Goal: Transaction & Acquisition: Purchase product/service

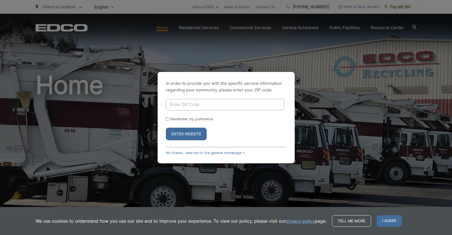
click at [195, 106] on input "Enter ZIP Code" at bounding box center [225, 105] width 118 height 12
type input "91977"
click at [184, 134] on button "Enter Website" at bounding box center [186, 133] width 41 height 13
click at [201, 103] on input "Enter ZIP Code" at bounding box center [225, 105] width 118 height 12
type input "91977"
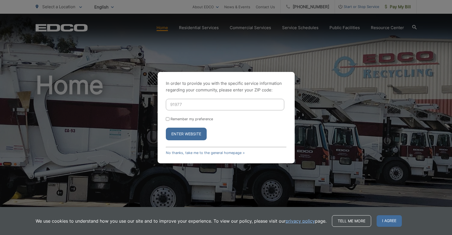
click at [184, 132] on button "Enter Website" at bounding box center [186, 133] width 41 height 13
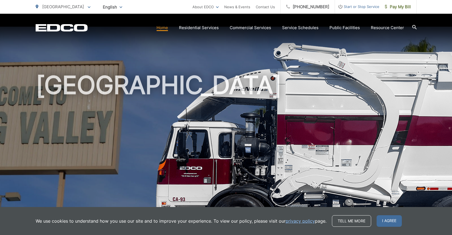
click at [163, 28] on link "Home" at bounding box center [163, 27] width 12 height 7
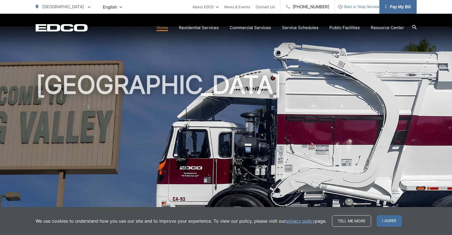
scroll to position [2, 0]
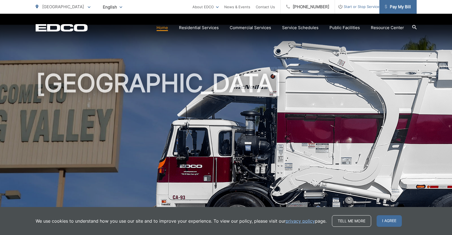
click at [390, 4] on span "Pay My Bill" at bounding box center [398, 7] width 26 height 7
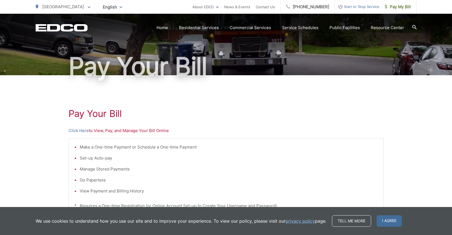
scroll to position [36, 0]
